Goal: Check status: Check status

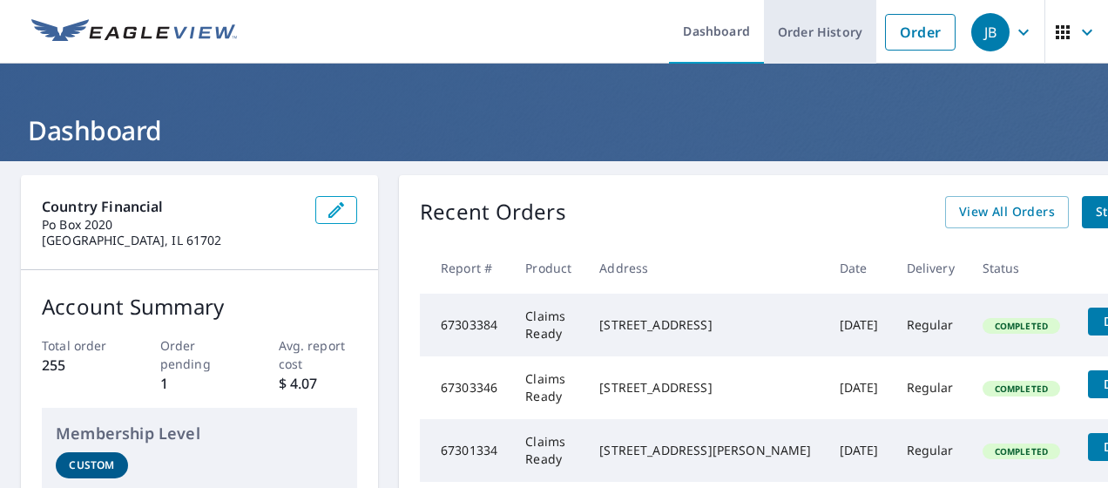
click at [824, 33] on link "Order History" at bounding box center [820, 32] width 112 height 64
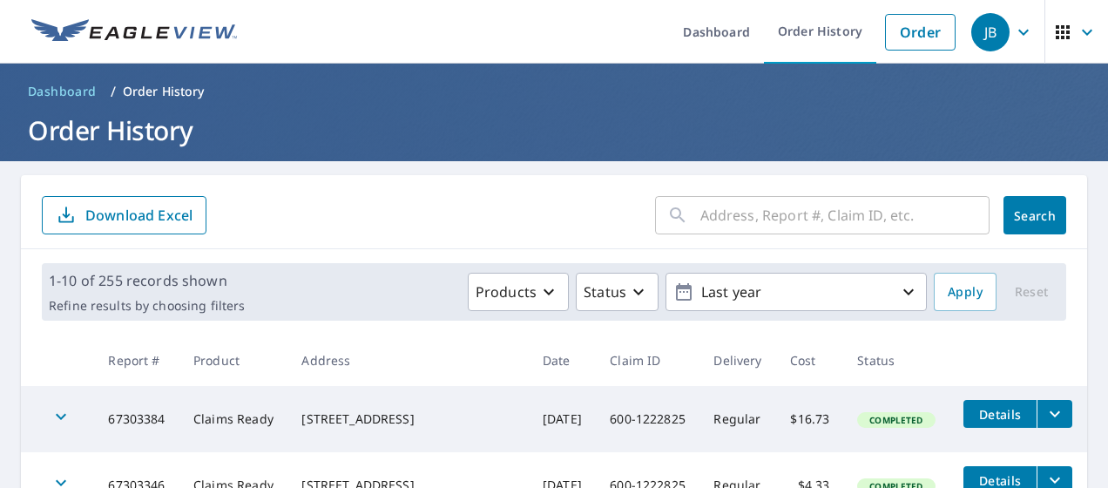
click at [735, 221] on input "text" at bounding box center [844, 215] width 289 height 49
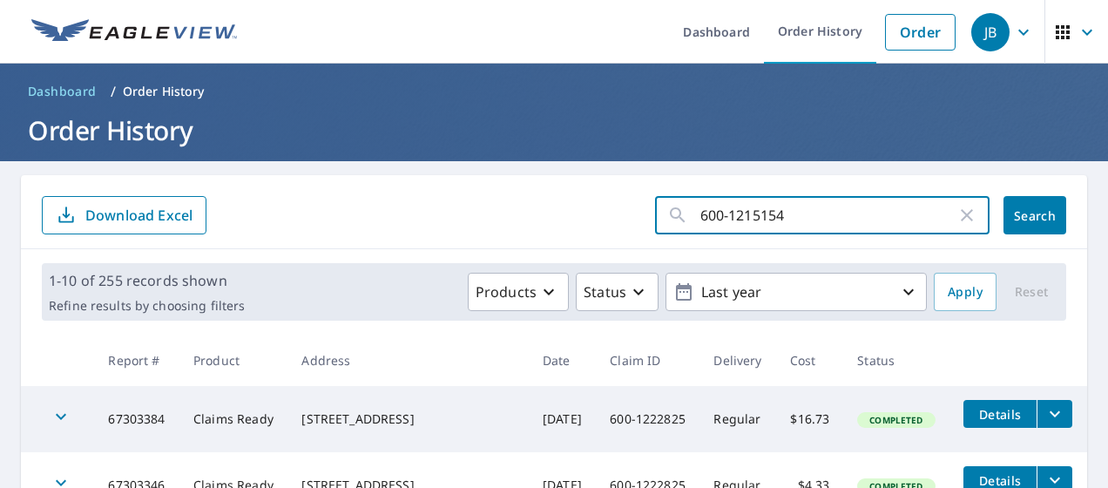
type input "600-1215154"
click at [1035, 210] on span "Search" at bounding box center [1034, 215] width 35 height 17
